Goal: Task Accomplishment & Management: Use online tool/utility

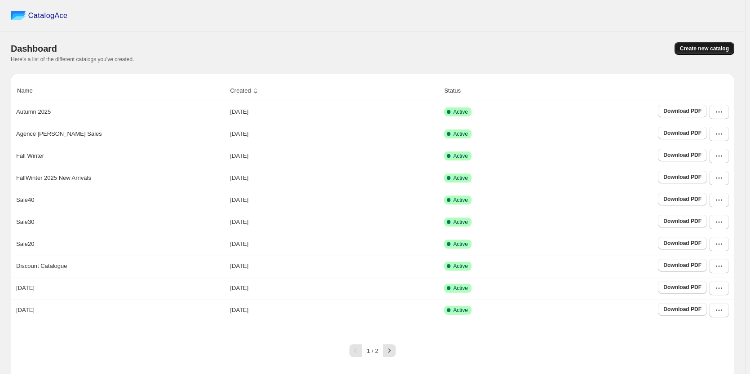
click at [695, 49] on span "Create new catalog" at bounding box center [704, 48] width 49 height 7
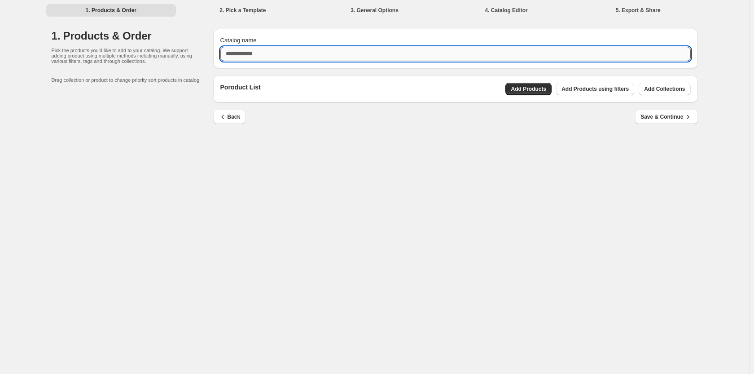
click at [374, 48] on input "Catalog name" at bounding box center [455, 54] width 471 height 14
type input "***"
click at [516, 87] on span "Add Products" at bounding box center [528, 88] width 35 height 7
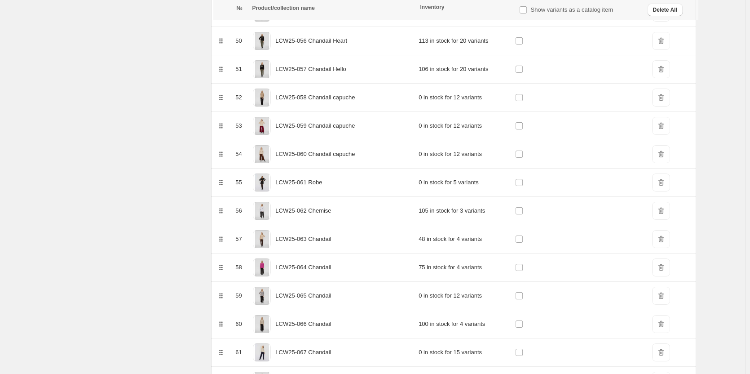
scroll to position [1611, 0]
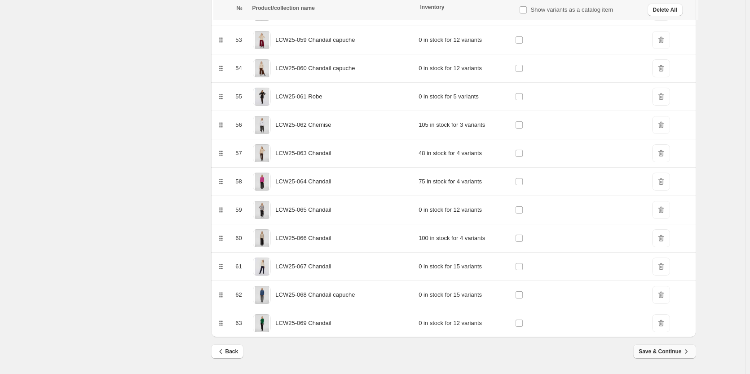
click at [674, 355] on span "Save & Continue" at bounding box center [665, 351] width 52 height 9
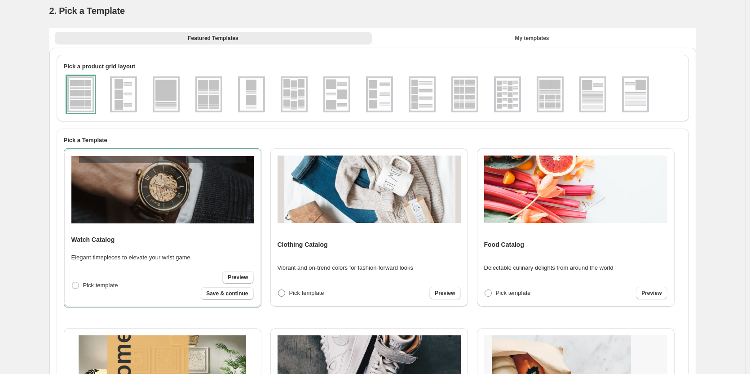
scroll to position [0, 0]
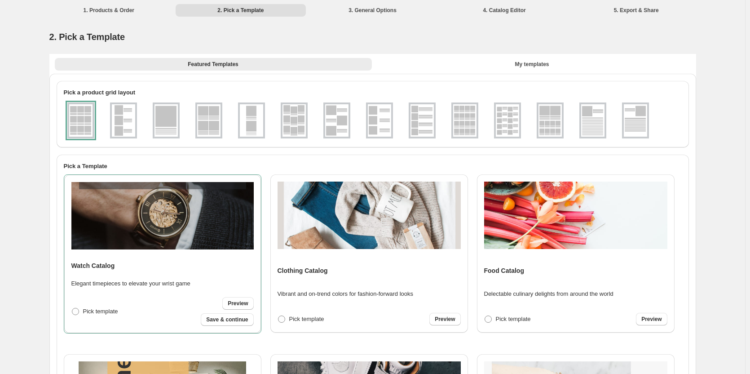
click at [156, 118] on img at bounding box center [165, 120] width 23 height 32
click at [283, 319] on span at bounding box center [281, 318] width 7 height 7
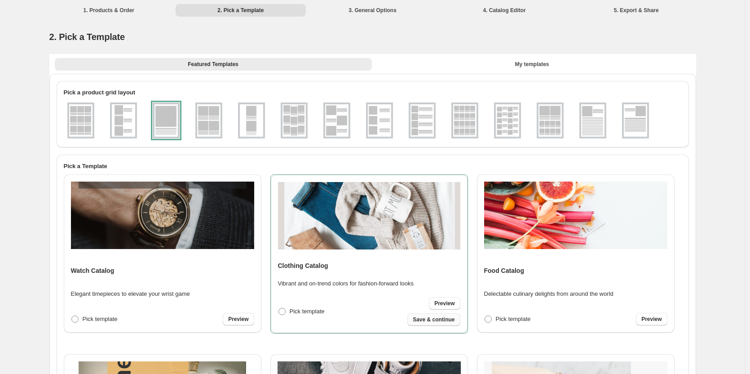
click at [421, 318] on span "Save & continue" at bounding box center [434, 319] width 42 height 7
select select "**********"
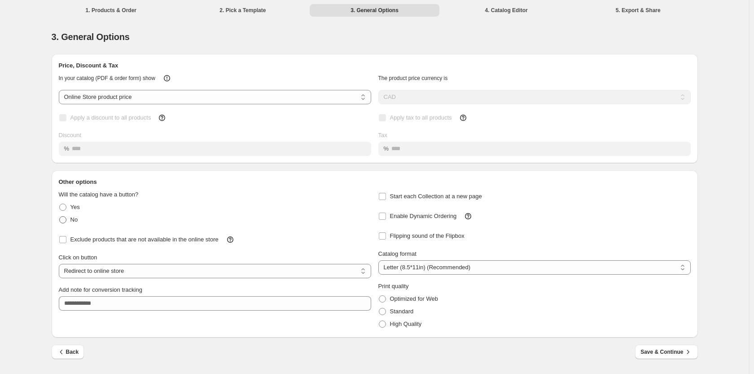
click at [71, 220] on span "No" at bounding box center [75, 219] width 8 height 7
select select "**********"
click at [651, 353] on span "Save & Continue" at bounding box center [667, 351] width 52 height 9
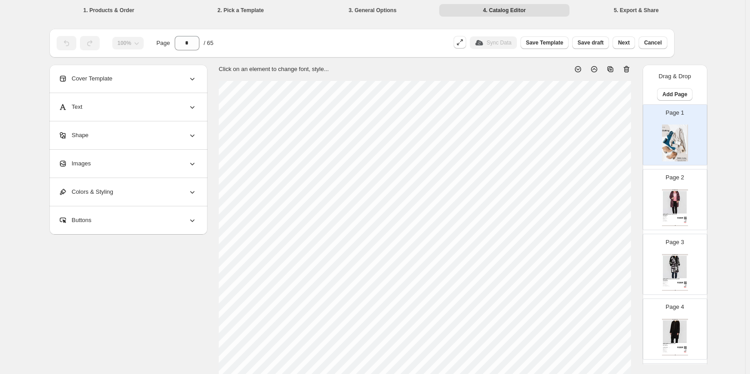
click at [664, 133] on img at bounding box center [675, 142] width 26 height 37
click at [631, 70] on icon at bounding box center [626, 69] width 9 height 9
type input "*"
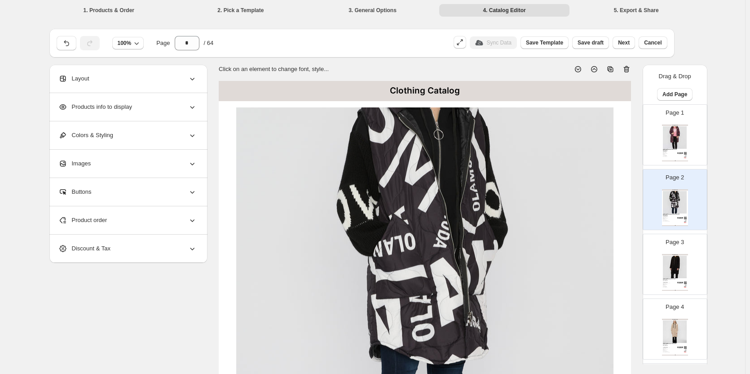
click at [153, 106] on div "Products info to display" at bounding box center [127, 107] width 138 height 28
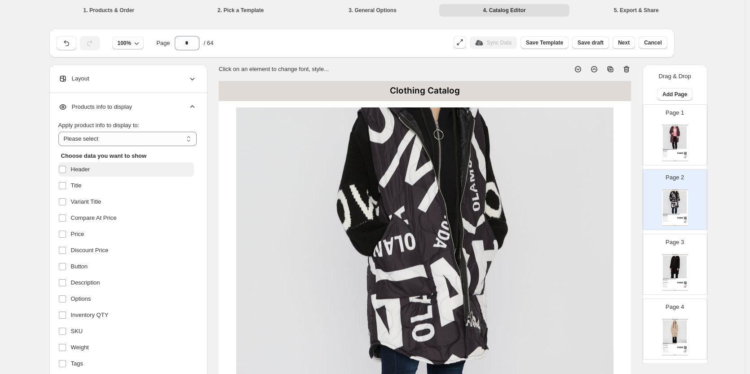
click at [94, 167] on label "Header" at bounding box center [126, 169] width 136 height 14
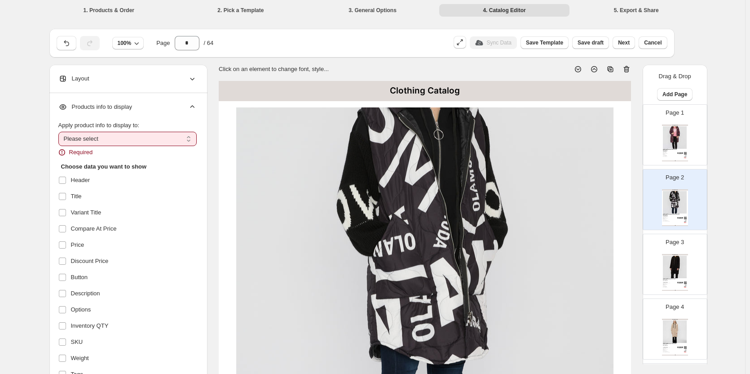
drag, startPoint x: 112, startPoint y: 134, endPoint x: 107, endPoint y: 145, distance: 12.3
click at [112, 134] on select "**********" at bounding box center [127, 139] width 138 height 14
select select "*********"
click at [60, 132] on select "**********" at bounding box center [127, 139] width 138 height 14
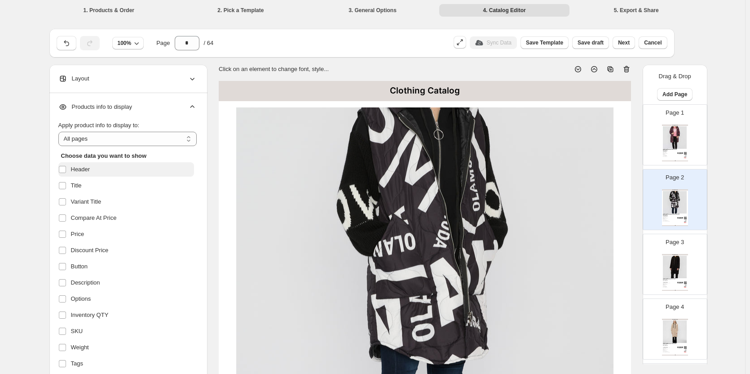
click at [85, 170] on span "Header" at bounding box center [80, 169] width 19 height 9
click at [82, 184] on span "Title" at bounding box center [76, 185] width 11 height 9
click at [89, 216] on span "Compare At Price" at bounding box center [94, 217] width 46 height 9
click at [84, 232] on span "Price" at bounding box center [77, 233] width 13 height 9
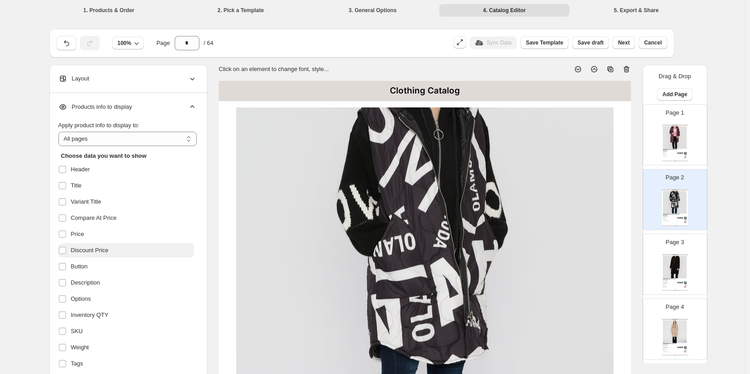
click at [90, 249] on span "Discount Price" at bounding box center [90, 250] width 38 height 9
click at [88, 269] on span "Button" at bounding box center [79, 266] width 17 height 9
click at [88, 286] on span "Description" at bounding box center [85, 282] width 29 height 9
click at [88, 298] on span "Options" at bounding box center [81, 298] width 20 height 9
click at [88, 311] on span "Inventory QTY" at bounding box center [90, 314] width 38 height 9
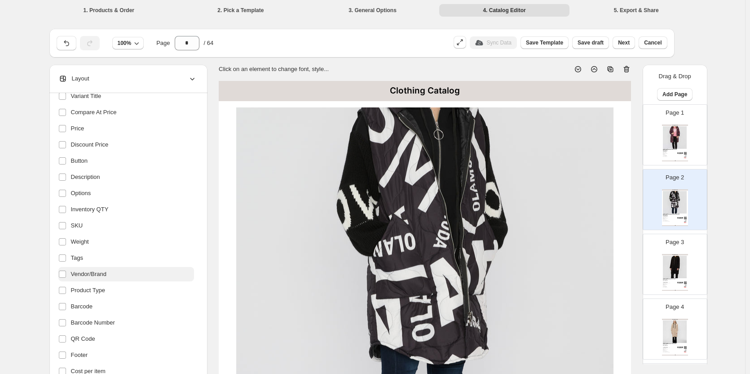
scroll to position [116, 0]
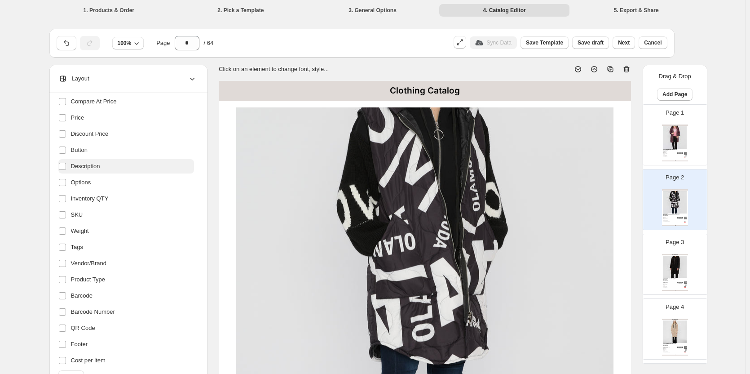
click at [92, 160] on label "Description" at bounding box center [126, 166] width 136 height 14
click at [74, 222] on ul "Header Title Variant Title Compare At Price Price Discount Price Button Descrip…" at bounding box center [126, 207] width 136 height 322
click at [76, 235] on label "Weight" at bounding box center [126, 231] width 136 height 14
click at [77, 216] on span "SKU" at bounding box center [77, 214] width 12 height 9
click at [79, 243] on span "Tags" at bounding box center [77, 246] width 12 height 9
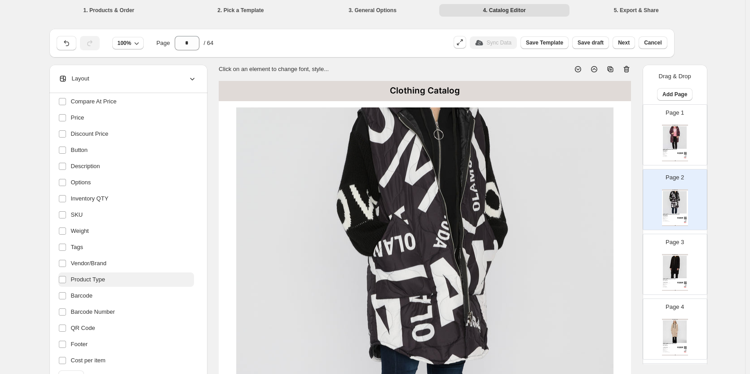
drag, startPoint x: 80, startPoint y: 265, endPoint x: 83, endPoint y: 279, distance: 14.2
click at [80, 266] on span "Vendor/Brand" at bounding box center [89, 263] width 36 height 9
click at [83, 279] on span "Product Type" at bounding box center [88, 279] width 34 height 9
click at [83, 297] on span "Barcode" at bounding box center [82, 295] width 22 height 9
click at [82, 306] on label "Barcode Number" at bounding box center [126, 311] width 136 height 14
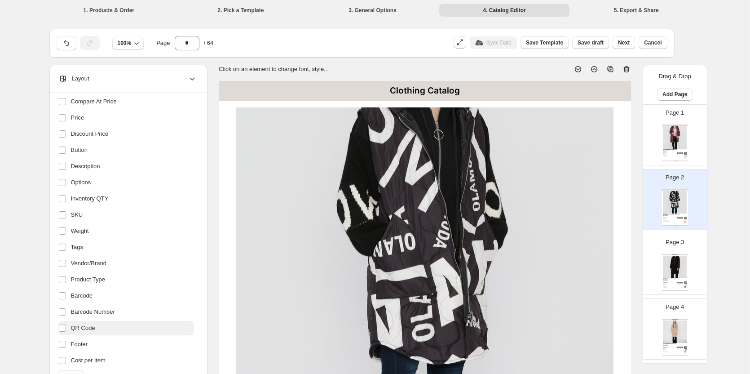
drag, startPoint x: 80, startPoint y: 323, endPoint x: 80, endPoint y: 335, distance: 11.2
click at [80, 327] on span "QR Code" at bounding box center [83, 327] width 24 height 9
click at [80, 335] on ul "Header Title Variant Title Compare At Price Price Discount Price Button Descrip…" at bounding box center [126, 207] width 136 height 322
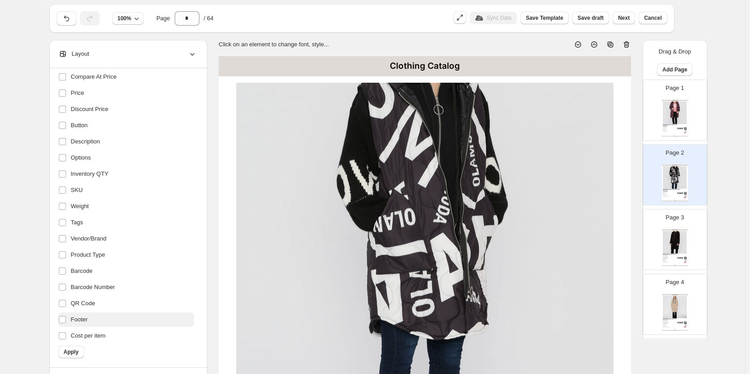
scroll to position [45, 0]
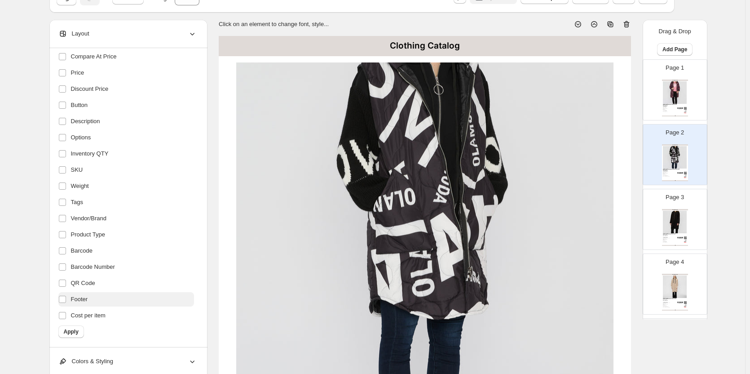
drag, startPoint x: 86, startPoint y: 309, endPoint x: 84, endPoint y: 300, distance: 8.7
click at [86, 310] on label "Cost per item" at bounding box center [126, 315] width 136 height 14
click at [84, 300] on span "Footer" at bounding box center [79, 299] width 17 height 9
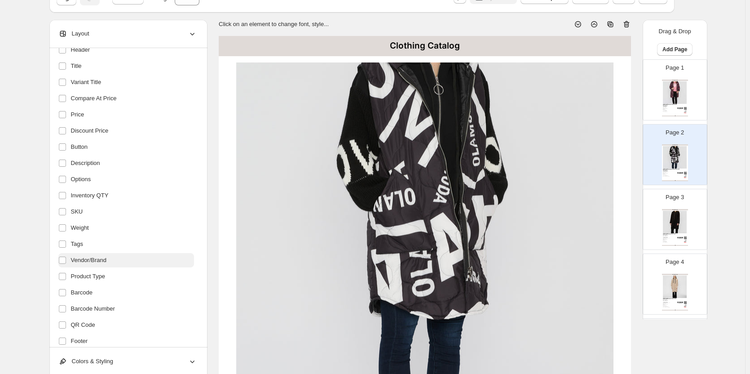
scroll to position [0, 0]
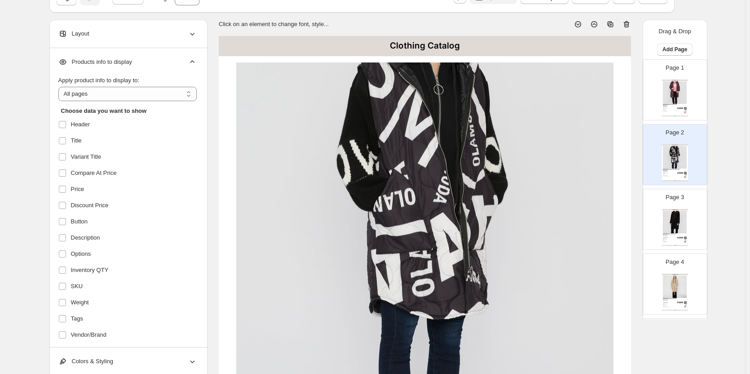
click at [352, 171] on img at bounding box center [424, 223] width 377 height 322
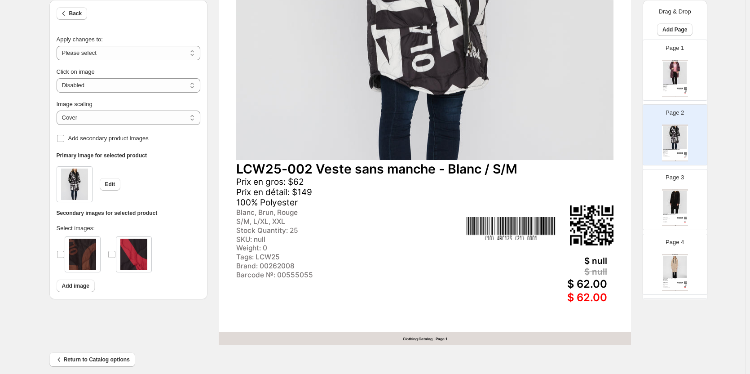
scroll to position [45, 0]
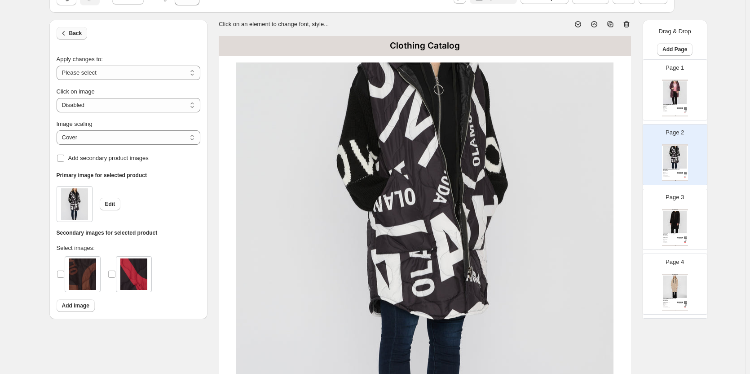
click at [80, 35] on span "Back" at bounding box center [75, 33] width 13 height 7
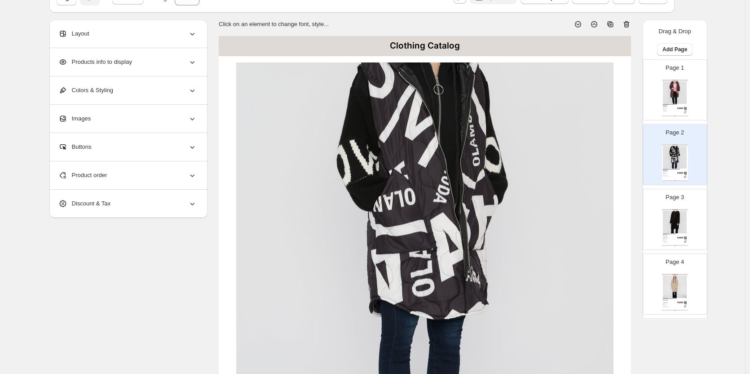
click at [99, 36] on div "Layout" at bounding box center [127, 34] width 138 height 28
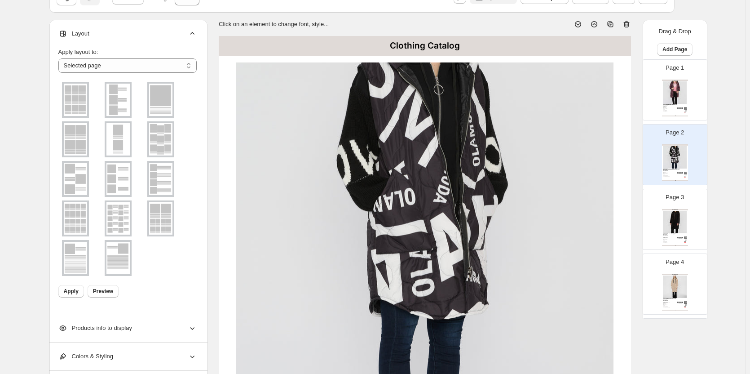
click at [100, 35] on div "Layout" at bounding box center [127, 34] width 138 height 28
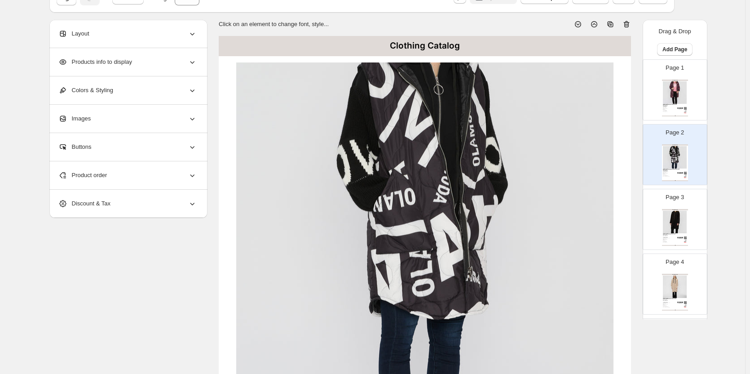
click at [109, 66] on span "Products info to display" at bounding box center [95, 61] width 74 height 9
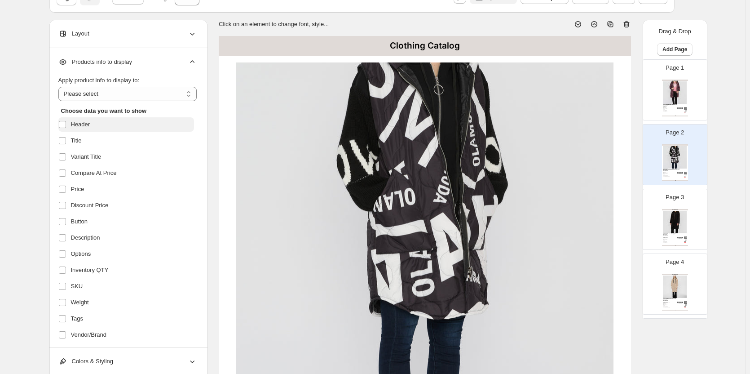
click at [108, 123] on label "Header" at bounding box center [126, 124] width 136 height 14
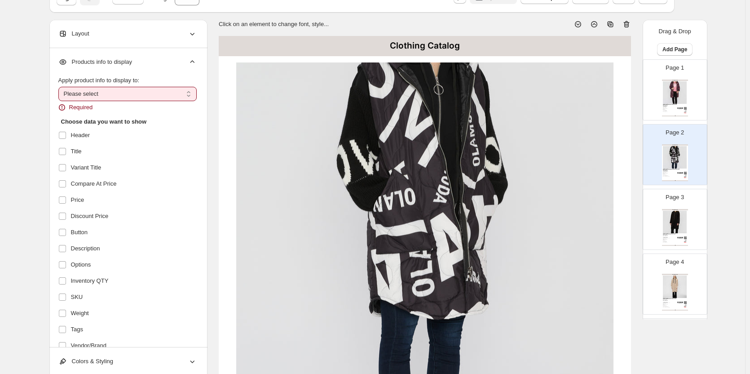
click at [93, 104] on span "Required" at bounding box center [81, 107] width 24 height 9
click at [91, 94] on select "**********" at bounding box center [127, 94] width 138 height 14
select select "*********"
click at [60, 87] on select "**********" at bounding box center [127, 94] width 138 height 14
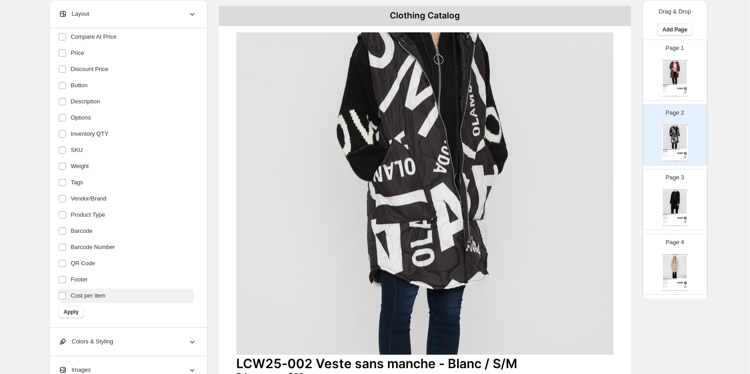
scroll to position [90, 0]
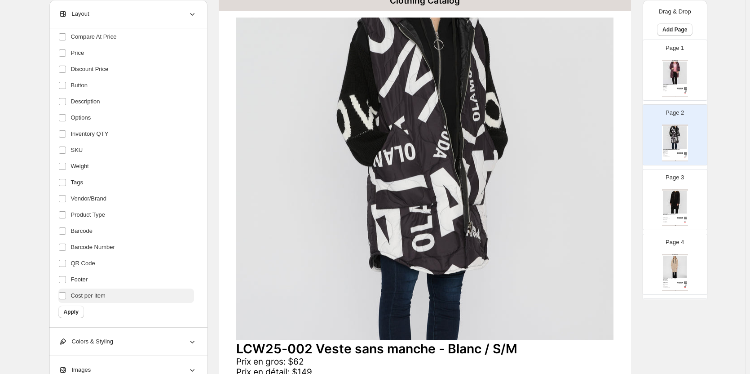
click at [81, 295] on span "Cost per item" at bounding box center [88, 295] width 35 height 9
click at [79, 286] on label "Footer" at bounding box center [126, 279] width 136 height 14
click at [80, 265] on span "QR Code" at bounding box center [83, 263] width 24 height 9
click at [80, 247] on span "Barcode Number" at bounding box center [93, 246] width 44 height 9
click at [81, 228] on span "Barcode" at bounding box center [82, 230] width 22 height 9
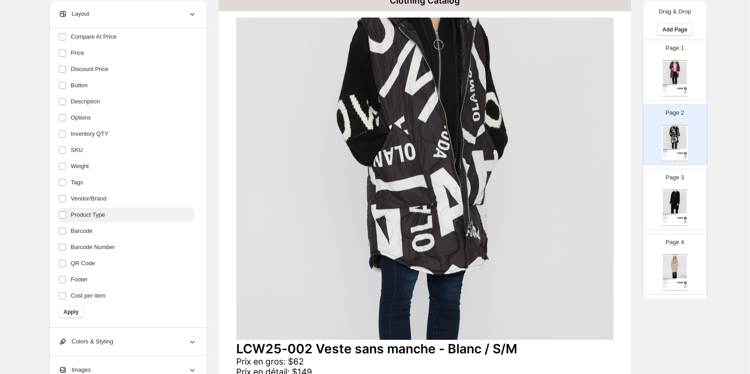
click at [82, 208] on label "Product Type" at bounding box center [126, 214] width 136 height 14
click at [84, 195] on span "Vendor/Brand" at bounding box center [89, 198] width 36 height 9
click at [83, 179] on span "Tags" at bounding box center [77, 182] width 12 height 9
click at [85, 162] on span "Weight" at bounding box center [80, 166] width 18 height 9
click at [85, 152] on label "SKU" at bounding box center [126, 150] width 136 height 14
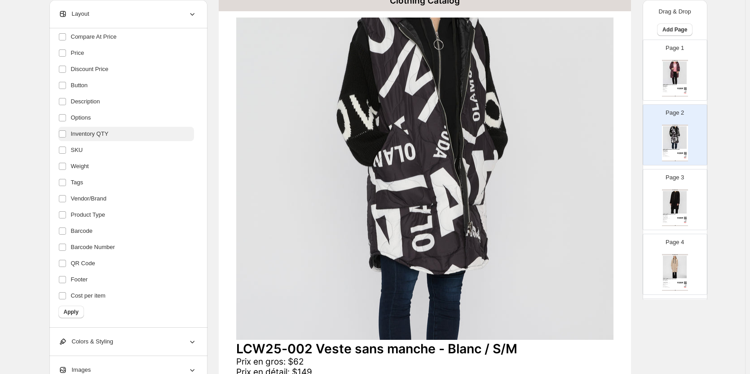
click at [87, 134] on span "Inventory QTY" at bounding box center [90, 133] width 38 height 9
click at [89, 121] on span "Options" at bounding box center [81, 117] width 20 height 9
click at [92, 105] on label "Description" at bounding box center [126, 101] width 136 height 14
drag, startPoint x: 95, startPoint y: 83, endPoint x: 95, endPoint y: 71, distance: 12.6
click at [95, 82] on label "Button" at bounding box center [126, 85] width 136 height 14
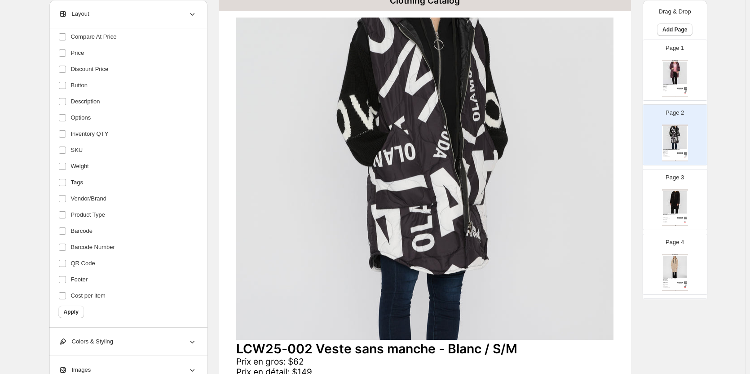
drag, startPoint x: 95, startPoint y: 70, endPoint x: 95, endPoint y: 61, distance: 9.0
click at [95, 66] on span "Discount Price" at bounding box center [90, 69] width 38 height 9
drag, startPoint x: 93, startPoint y: 48, endPoint x: 97, endPoint y: 33, distance: 15.7
click at [93, 48] on label "Price" at bounding box center [126, 53] width 136 height 14
click at [97, 33] on span "Compare At Price" at bounding box center [94, 36] width 46 height 9
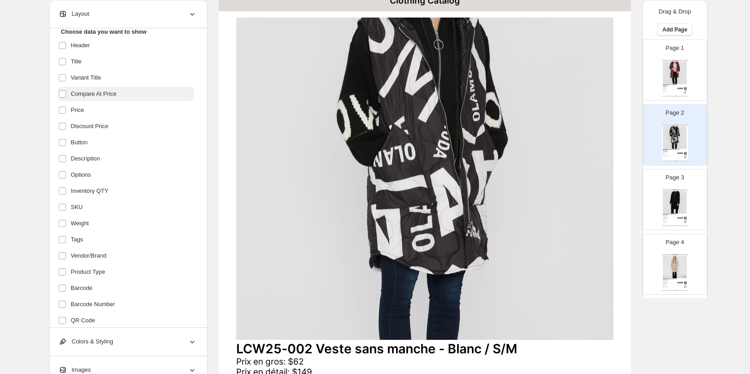
scroll to position [26, 0]
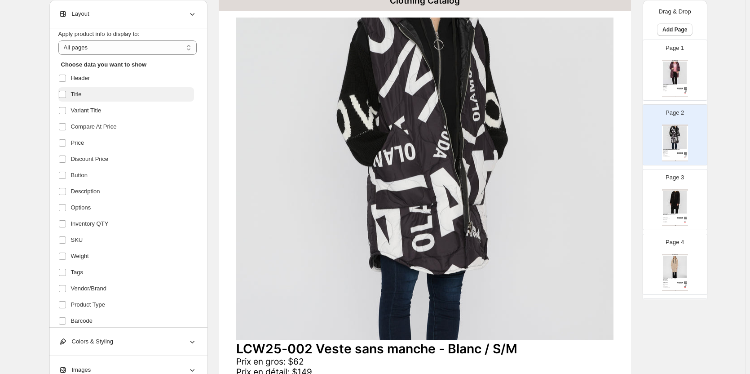
click at [82, 88] on label "Title" at bounding box center [126, 94] width 136 height 14
click at [88, 112] on span "Variant Title" at bounding box center [86, 110] width 31 height 9
click at [88, 109] on span "Variant Title" at bounding box center [86, 110] width 31 height 9
click at [84, 78] on span "Header" at bounding box center [80, 78] width 19 height 9
click at [82, 96] on span "Title" at bounding box center [76, 94] width 11 height 9
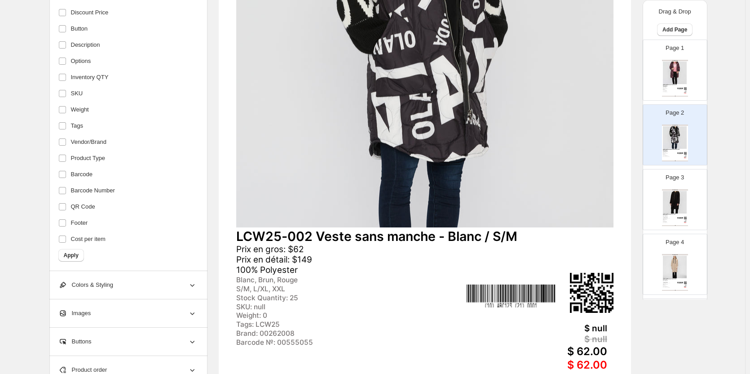
scroll to position [269, 0]
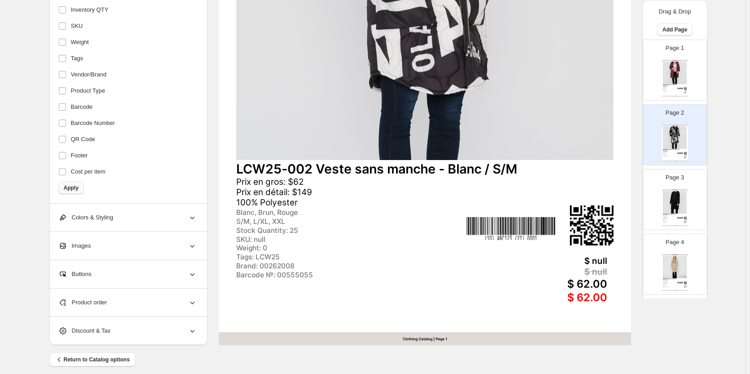
click at [75, 191] on span "Apply" at bounding box center [71, 187] width 15 height 7
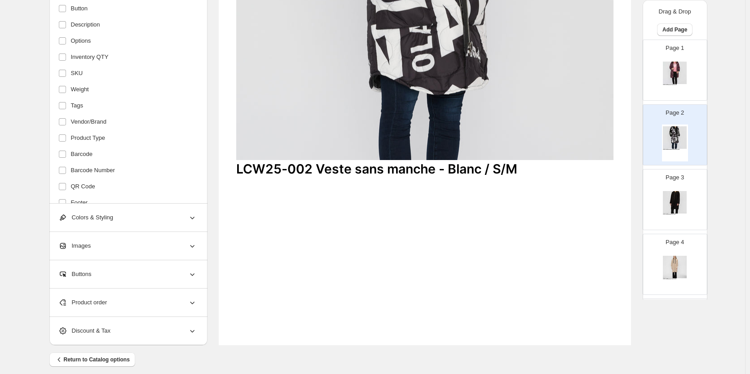
scroll to position [0, 0]
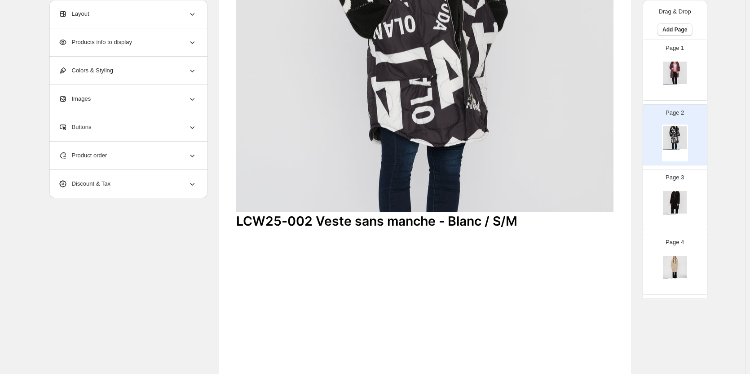
scroll to position [135, 0]
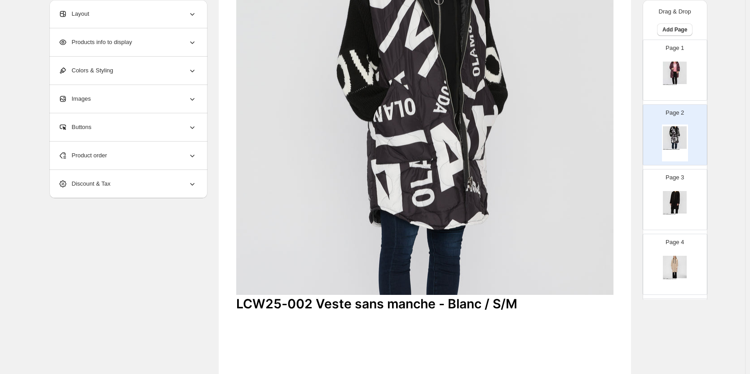
click at [305, 191] on img at bounding box center [424, 134] width 377 height 322
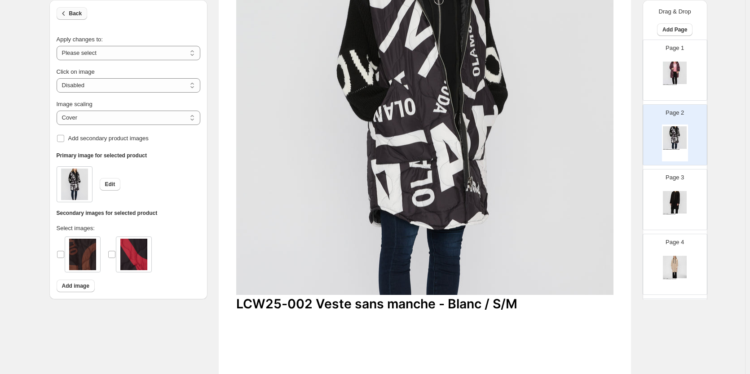
click at [79, 15] on span "Back" at bounding box center [75, 13] width 13 height 7
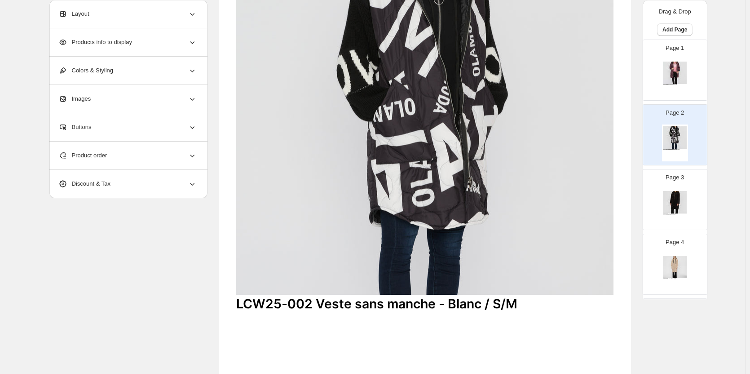
click at [97, 48] on div "Products info to display" at bounding box center [127, 42] width 138 height 28
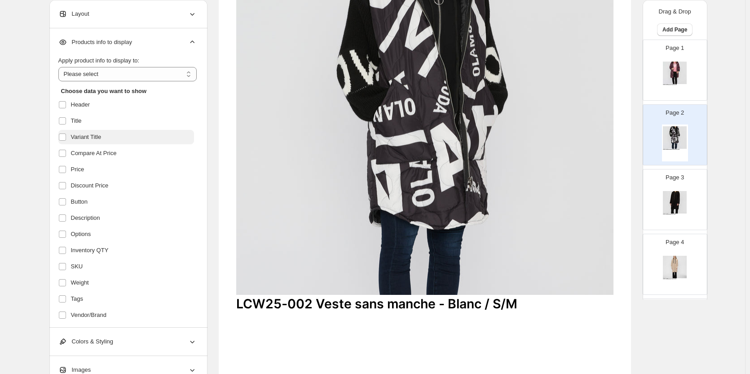
click at [94, 136] on span "Variant Title" at bounding box center [86, 136] width 31 height 9
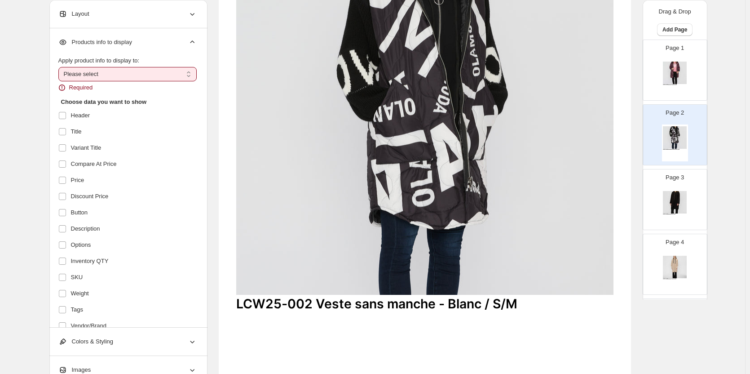
click at [100, 71] on select "**********" at bounding box center [127, 74] width 138 height 14
select select "*********"
click at [60, 67] on select "**********" at bounding box center [127, 74] width 138 height 14
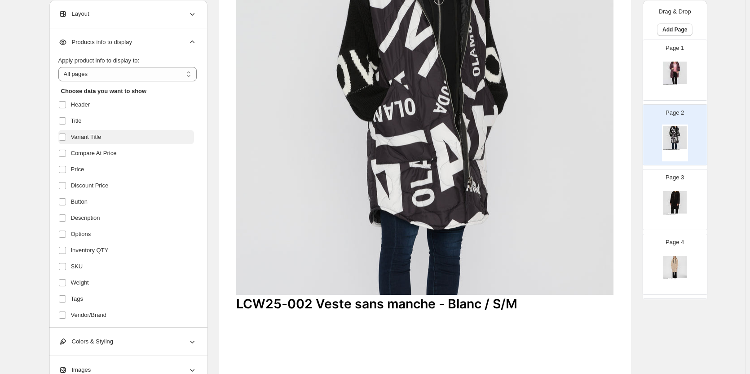
click at [96, 136] on span "Variant Title" at bounding box center [86, 136] width 31 height 9
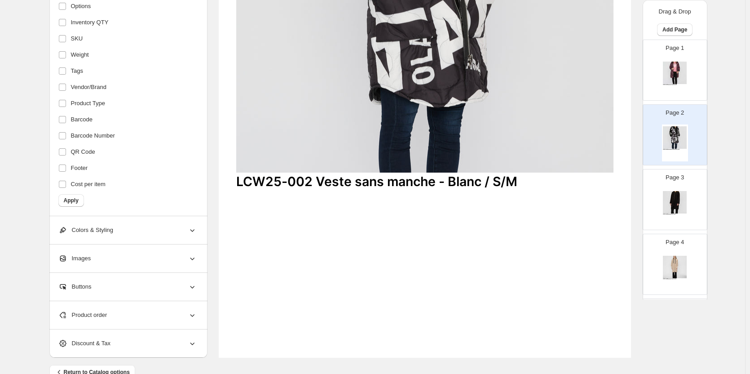
scroll to position [269, 0]
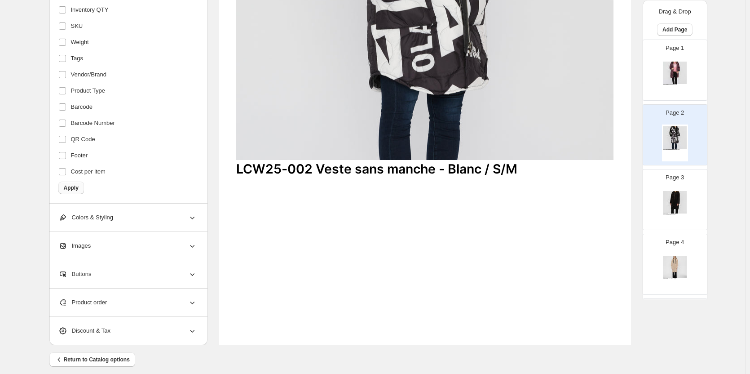
click at [73, 184] on button "Apply" at bounding box center [71, 187] width 26 height 13
click at [291, 207] on div "LCW25-002 Veste sans manche" at bounding box center [425, 77] width 412 height 533
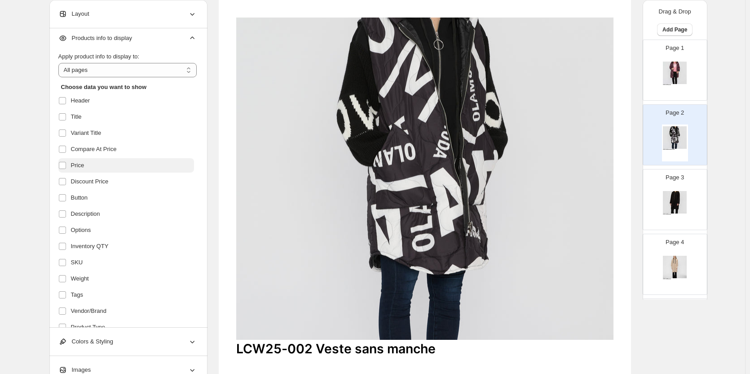
scroll to position [0, 0]
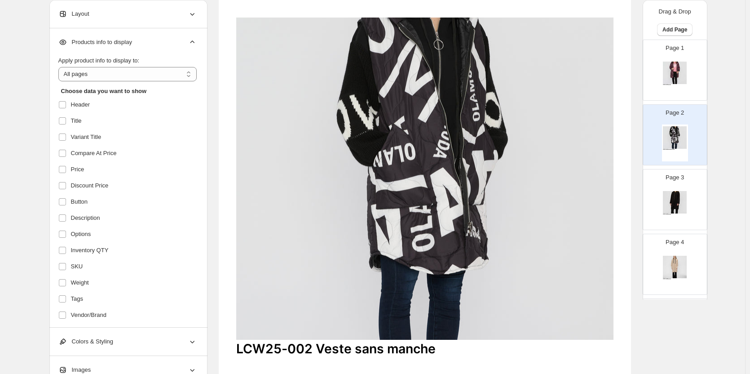
click at [111, 40] on span "Products info to display" at bounding box center [95, 42] width 74 height 9
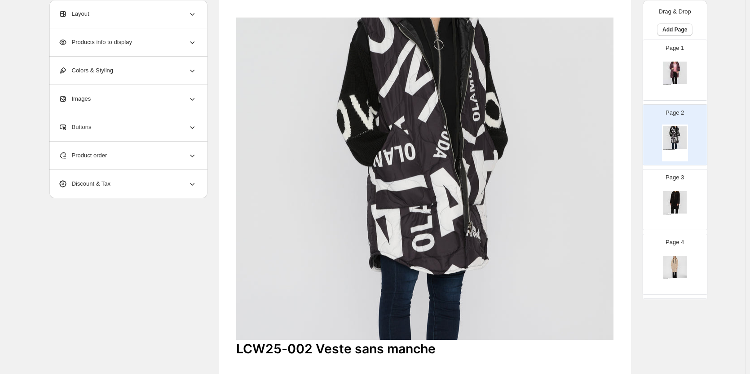
click at [355, 140] on img at bounding box center [424, 179] width 377 height 322
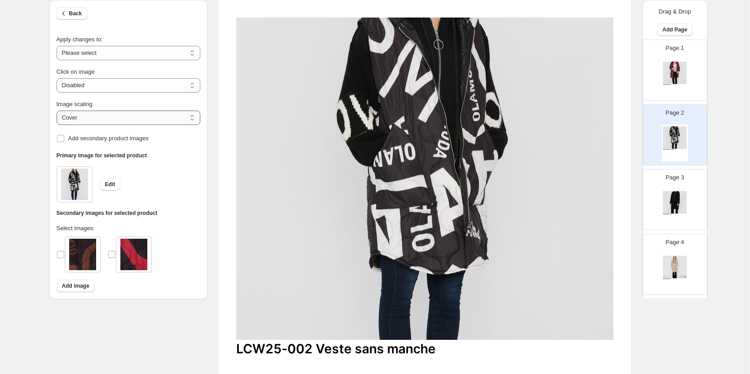
click at [85, 118] on select "***** *******" at bounding box center [129, 117] width 144 height 14
click at [58, 121] on select "***** *******" at bounding box center [129, 117] width 144 height 14
select select "*****"
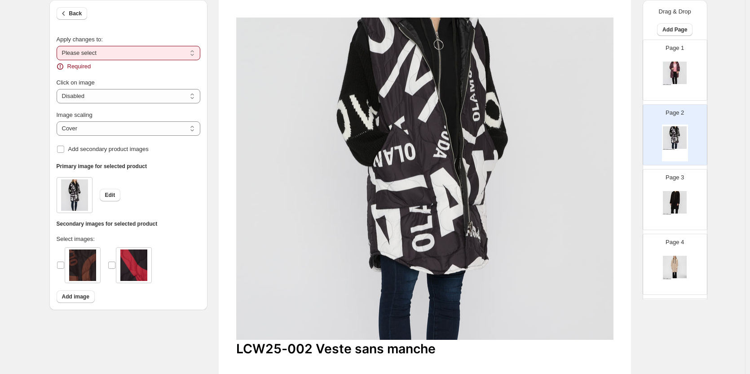
click at [86, 56] on select "**********" at bounding box center [129, 53] width 144 height 14
select select "**********"
click at [58, 46] on select "**********" at bounding box center [129, 53] width 144 height 14
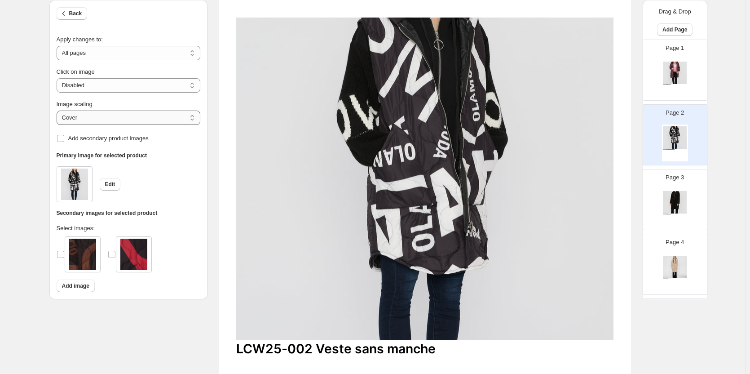
click at [82, 124] on select "***** *******" at bounding box center [129, 117] width 144 height 14
select select "*******"
click at [58, 110] on select "***** *******" at bounding box center [129, 117] width 144 height 14
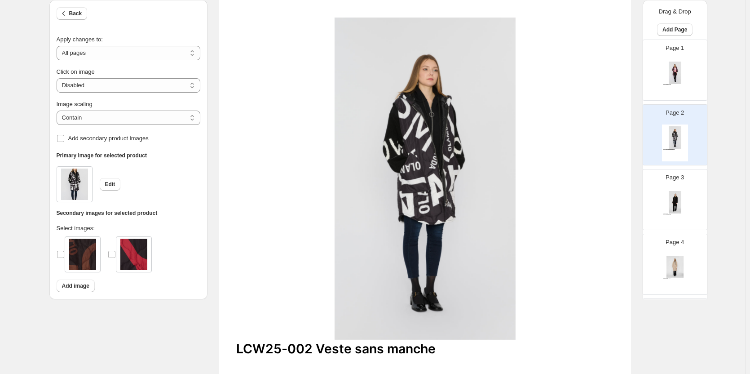
click at [278, 197] on img at bounding box center [424, 179] width 377 height 322
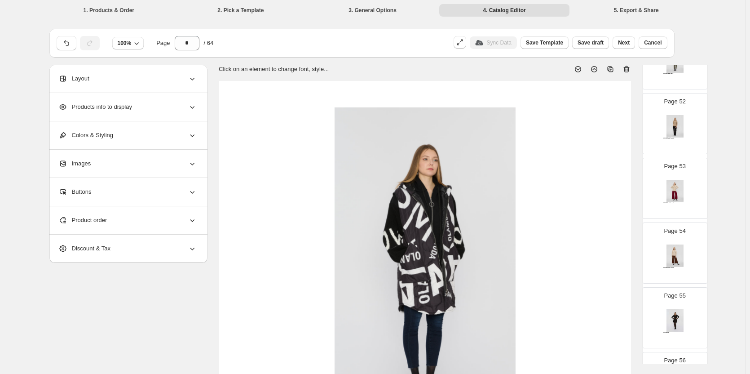
scroll to position [3899, 0]
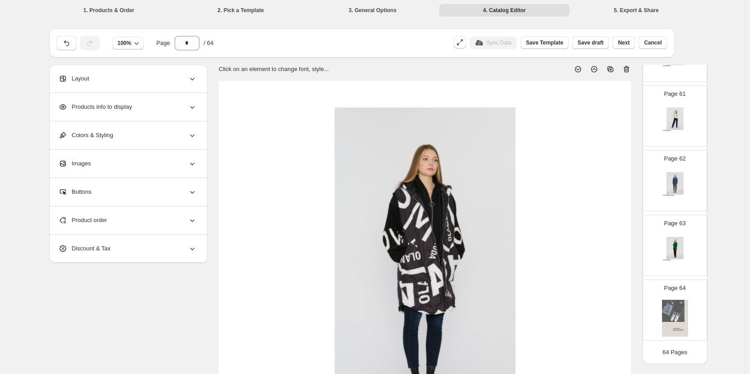
click at [678, 313] on img at bounding box center [675, 318] width 26 height 37
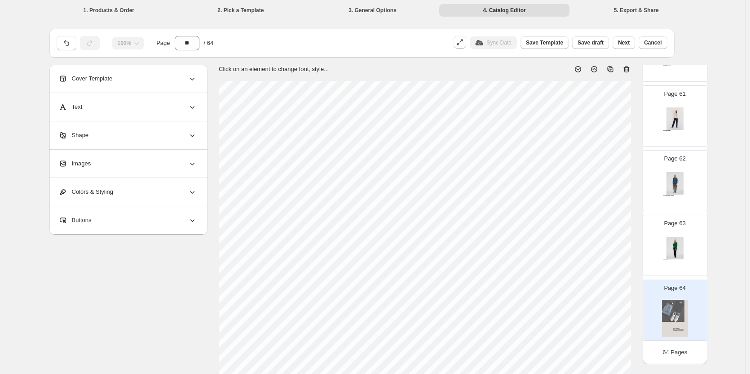
click at [629, 69] on icon at bounding box center [626, 69] width 9 height 9
type input "**"
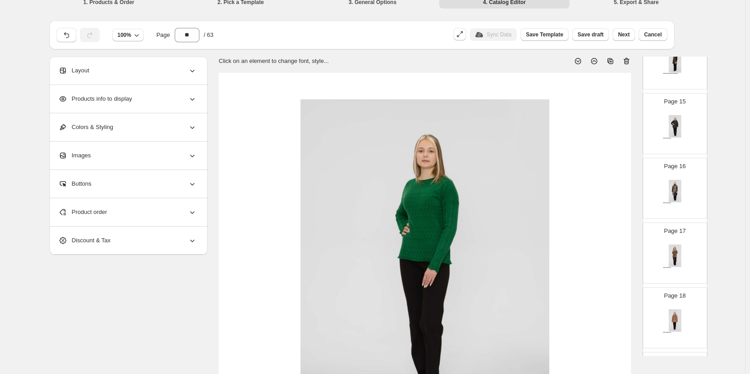
scroll to position [0, 0]
click at [721, 137] on div "**********" at bounding box center [372, 317] width 745 height 651
click at [627, 34] on span "Next" at bounding box center [624, 34] width 12 height 7
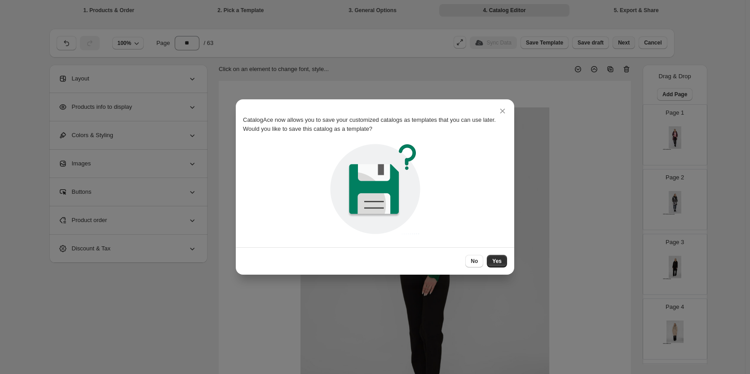
scroll to position [8, 0]
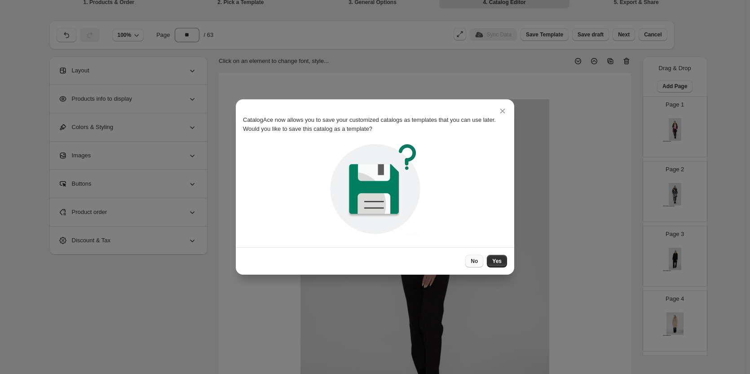
click at [471, 258] on span "No" at bounding box center [474, 260] width 7 height 7
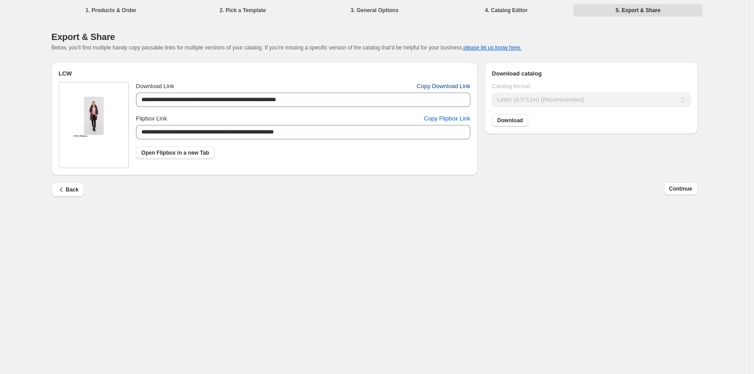
click at [433, 82] on button "Copy Download Link" at bounding box center [444, 86] width 64 height 14
